Goal: Information Seeking & Learning: Learn about a topic

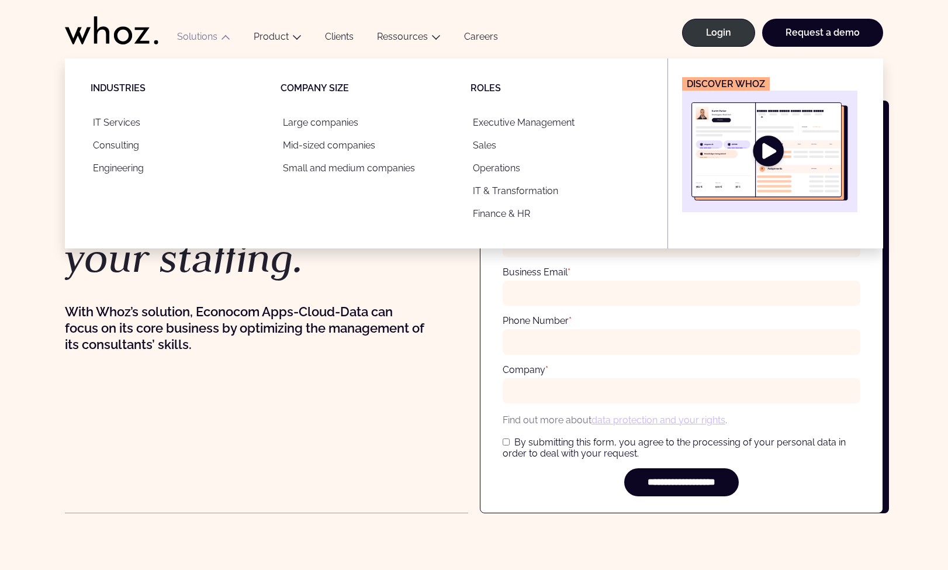
click at [215, 36] on button "Solutions" at bounding box center [203, 39] width 77 height 16
click at [224, 37] on icon "Main" at bounding box center [225, 35] width 7 height 7
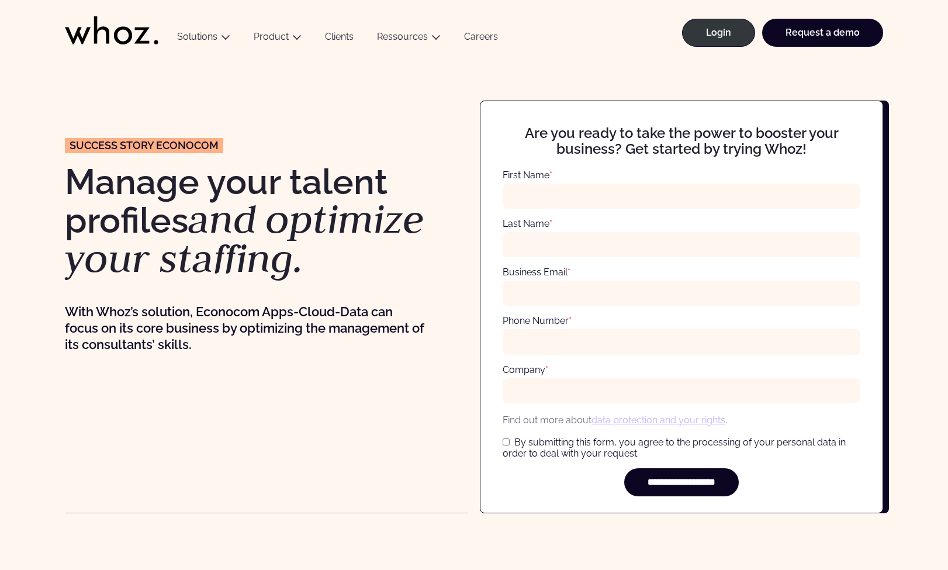
click at [338, 35] on link "Clients" at bounding box center [339, 39] width 52 height 16
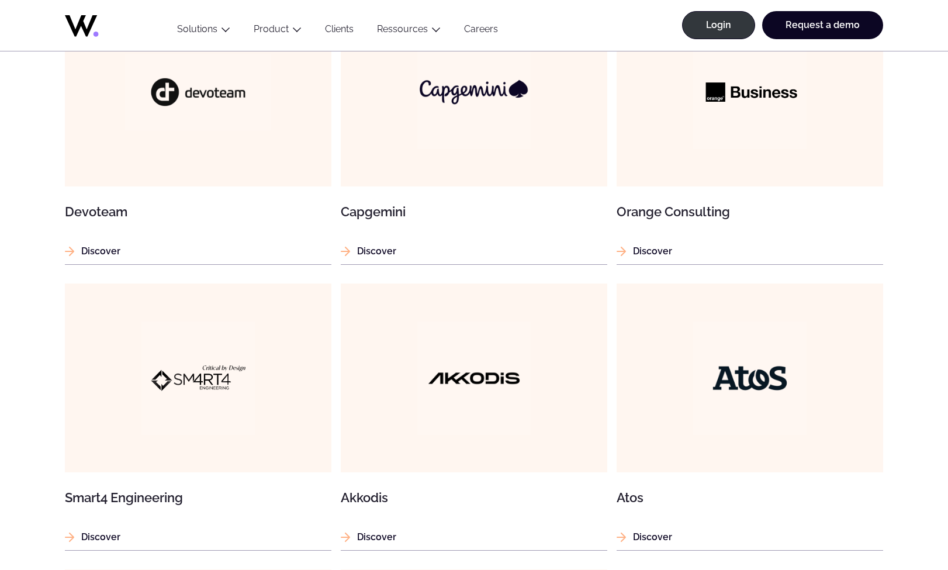
scroll to position [852, 0]
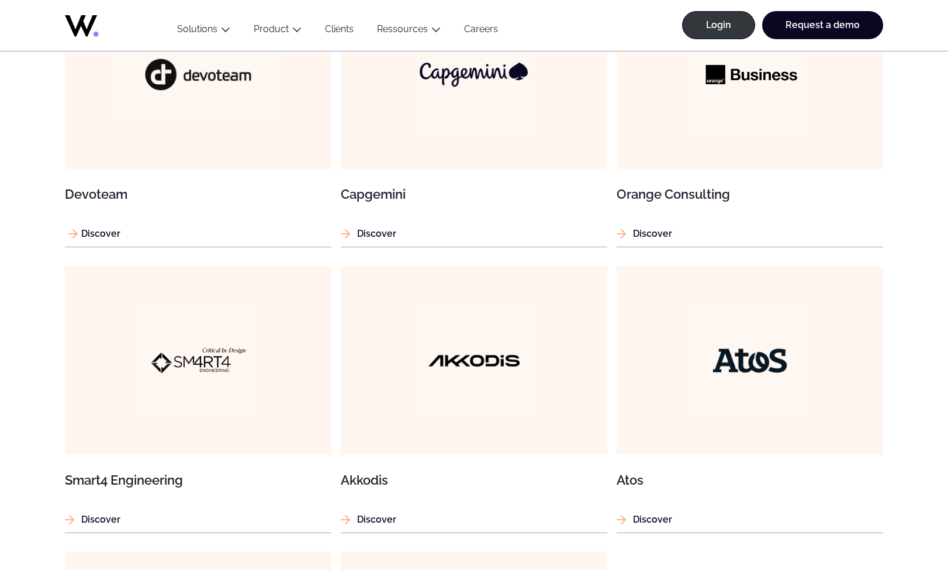
click at [114, 235] on p "Discover" at bounding box center [198, 233] width 267 height 15
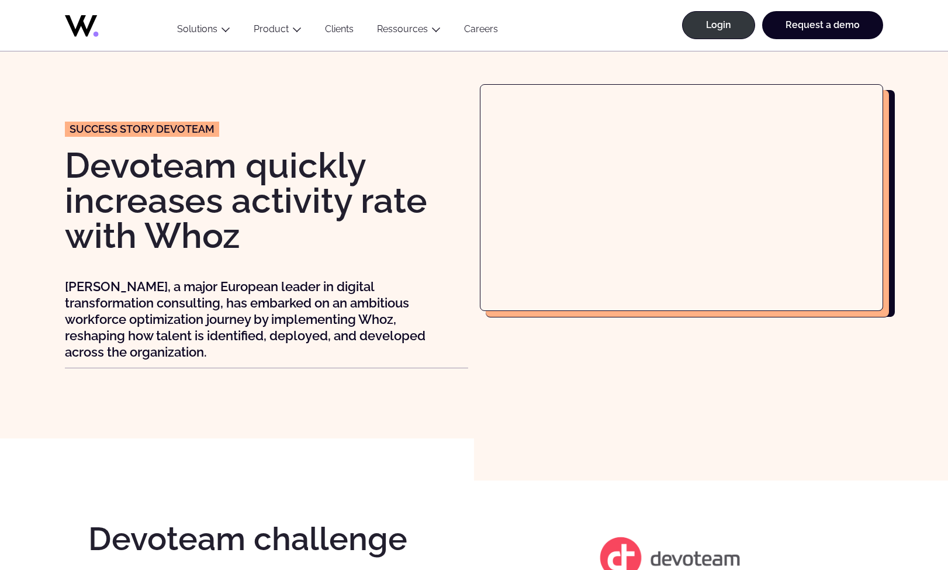
scroll to position [9, 0]
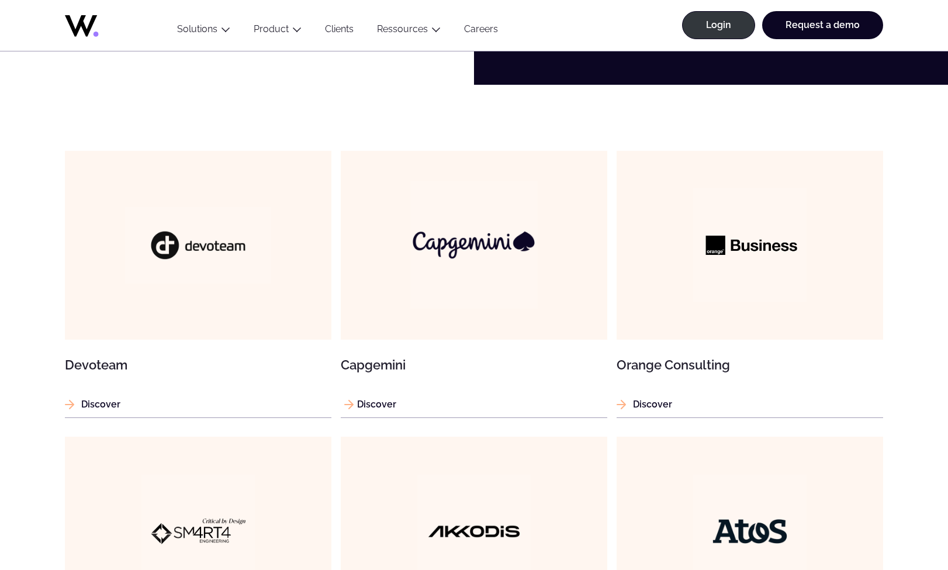
scroll to position [679, 0]
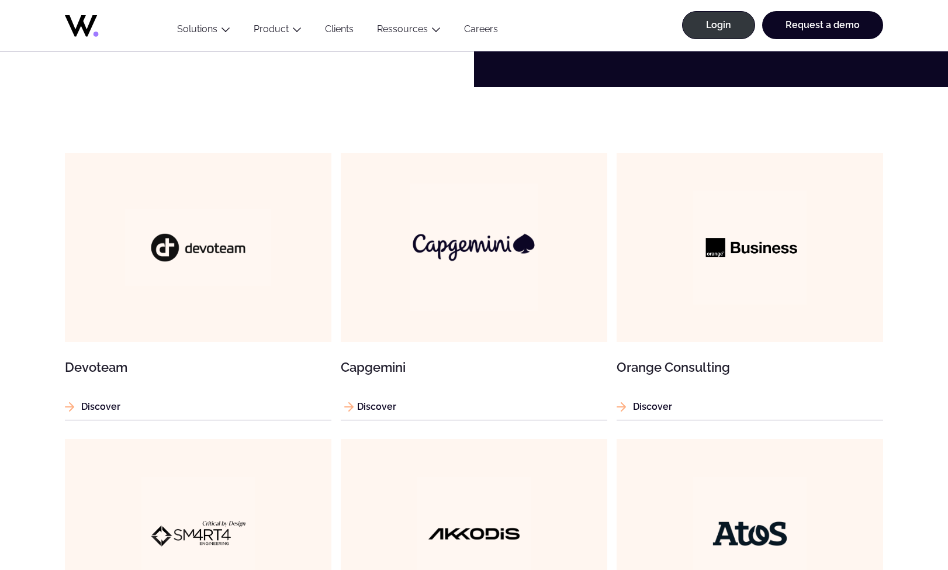
click at [378, 403] on p "Discover" at bounding box center [474, 406] width 267 height 15
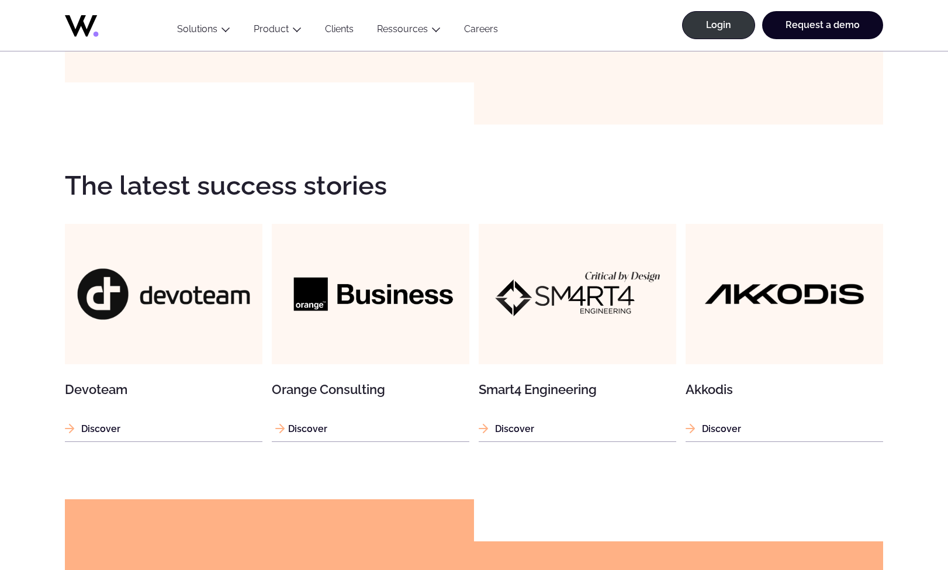
scroll to position [1304, 0]
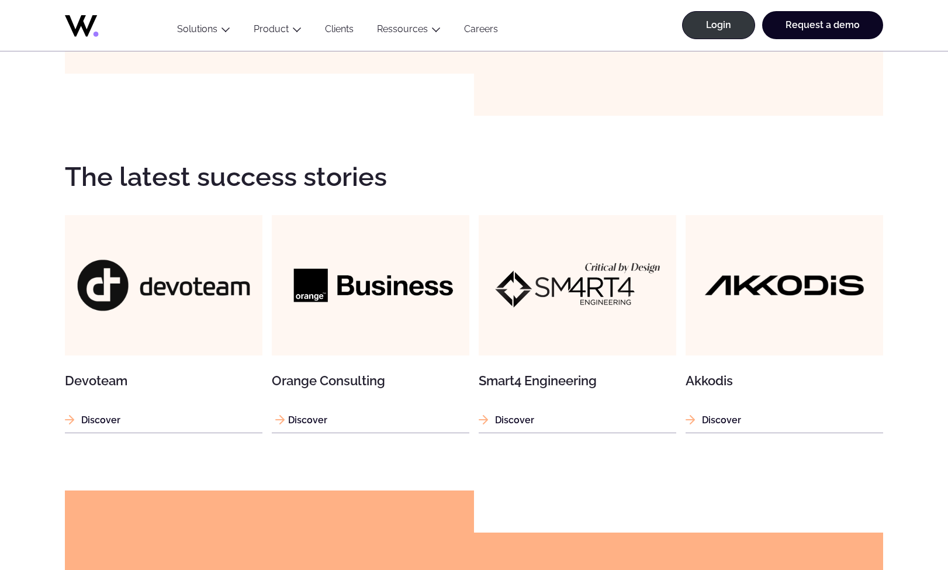
click at [320, 414] on p "Discover" at bounding box center [371, 420] width 198 height 15
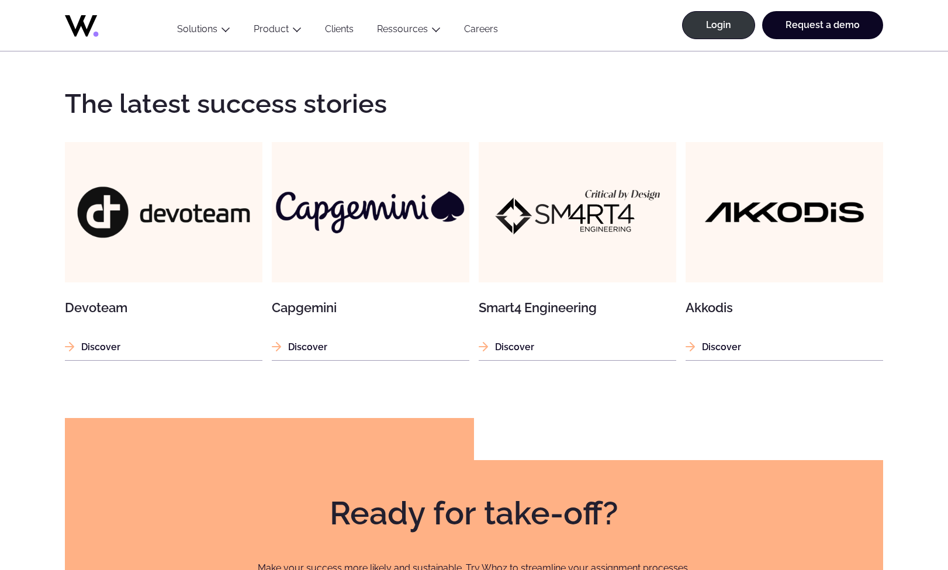
scroll to position [1390, 0]
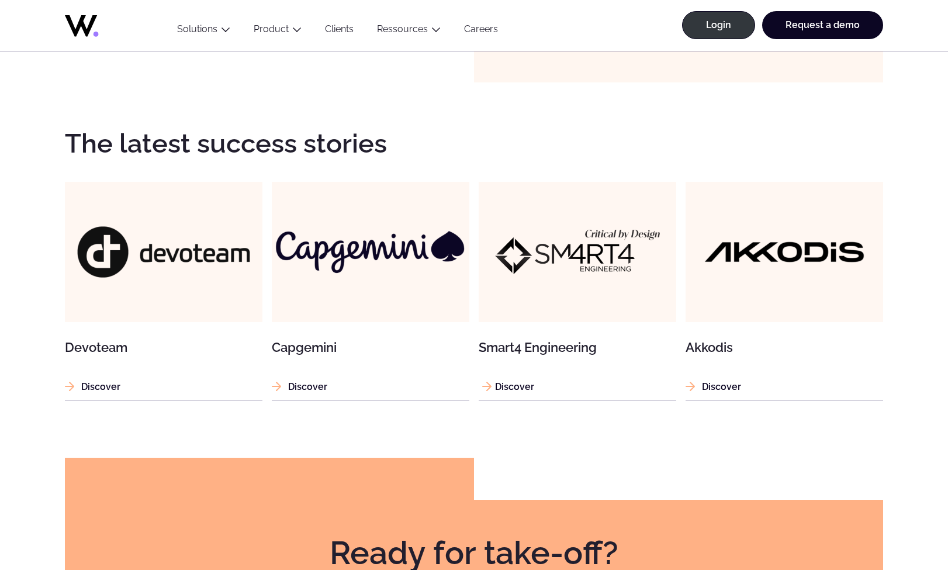
click at [508, 379] on p "Discover" at bounding box center [578, 386] width 198 height 15
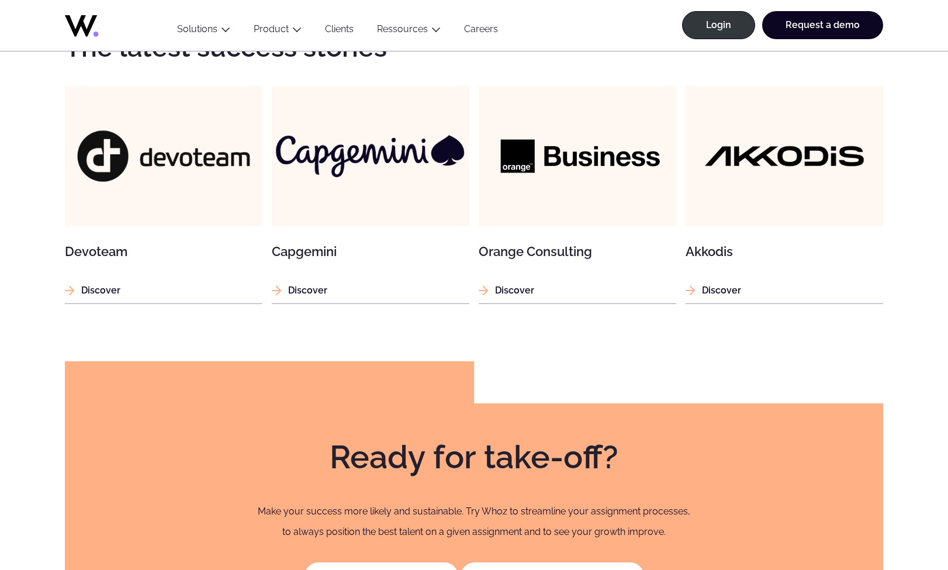
scroll to position [1577, 0]
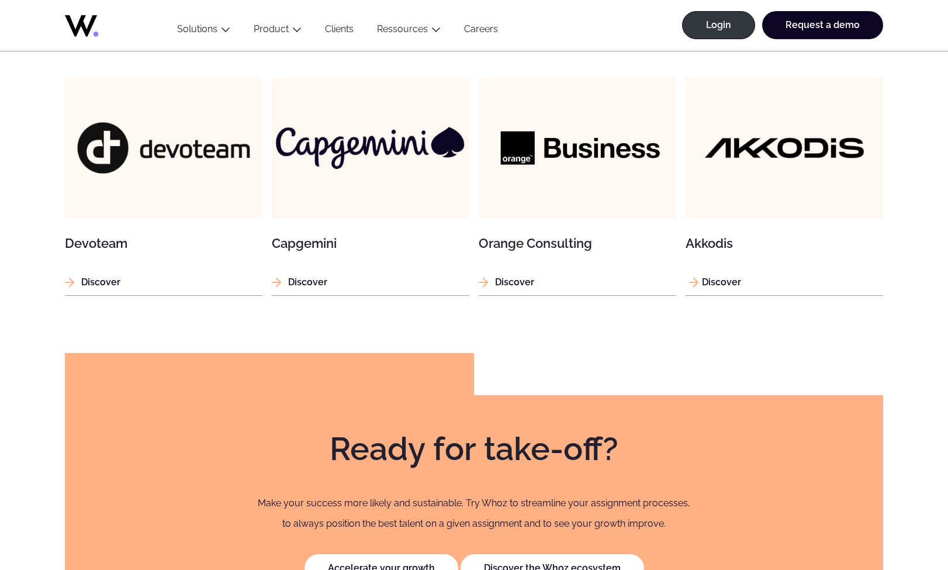
click at [710, 275] on p "Discover" at bounding box center [785, 282] width 198 height 15
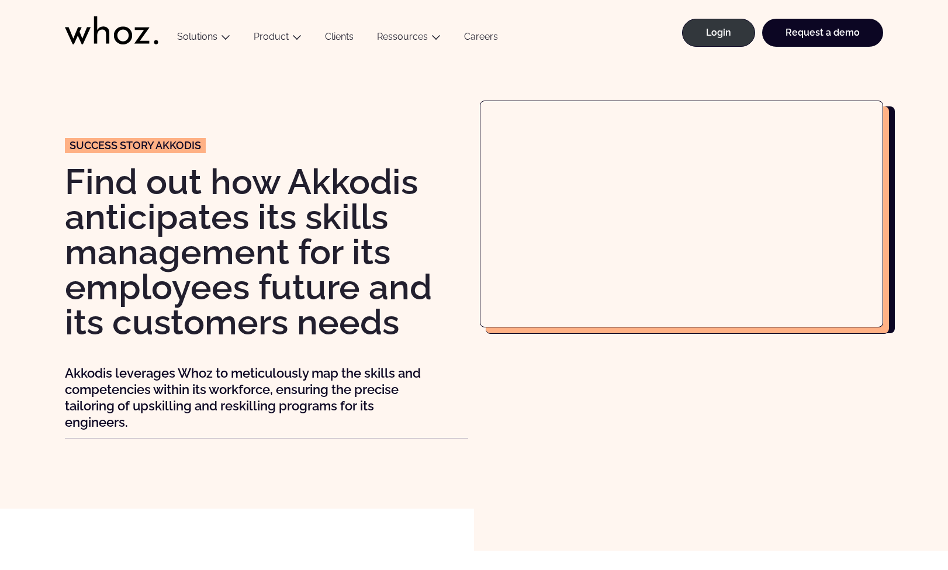
click at [343, 35] on link "Clients" at bounding box center [339, 39] width 52 height 16
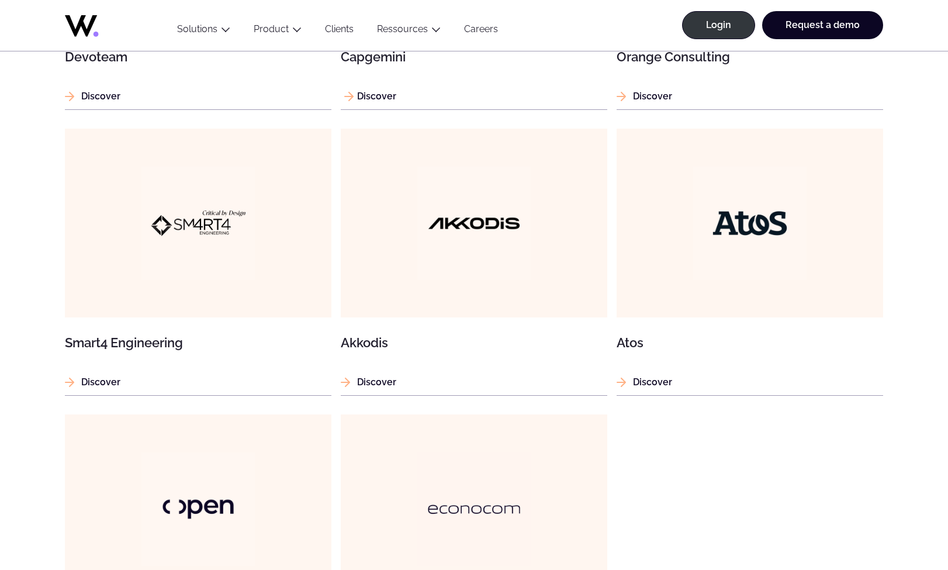
scroll to position [1162, 0]
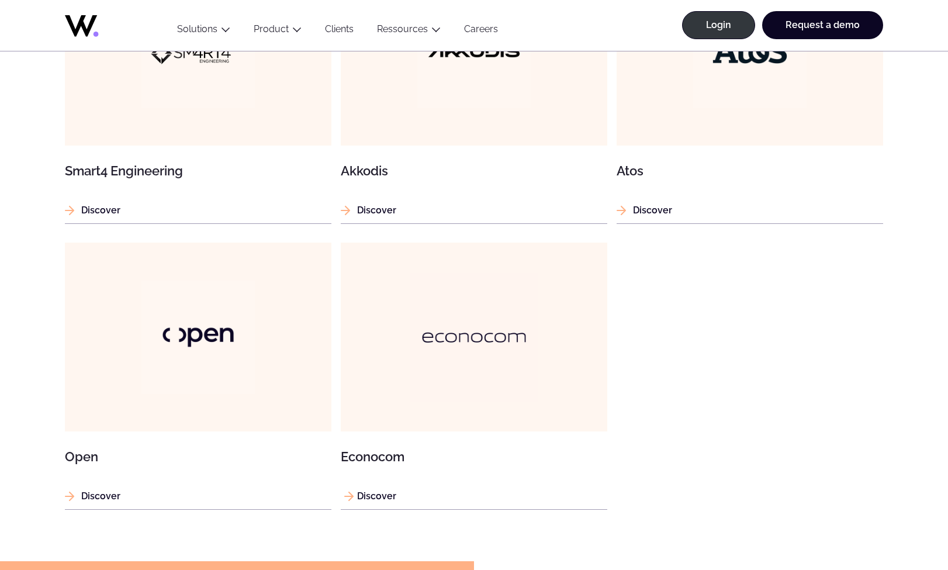
click at [375, 492] on p "Discover" at bounding box center [474, 496] width 267 height 15
